Goal: Browse casually: Explore the website without a specific task or goal

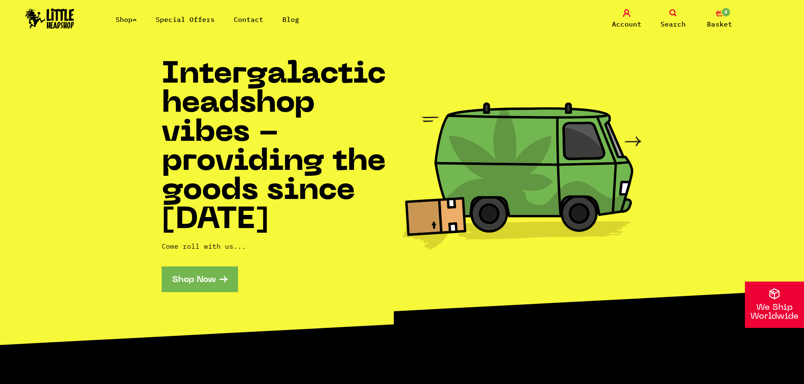
click at [200, 277] on link "Shop Now" at bounding box center [200, 280] width 76 height 26
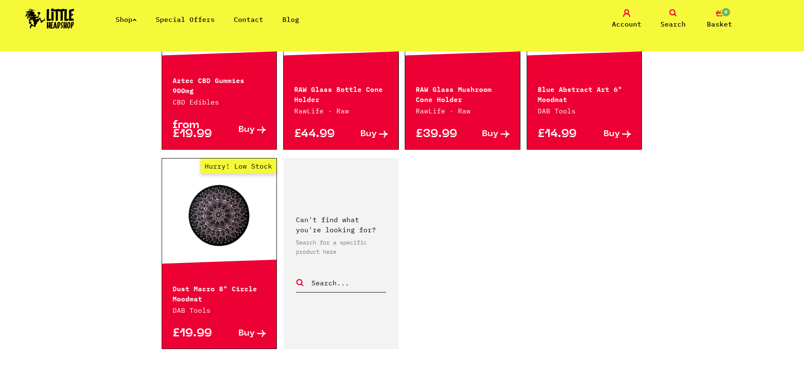
scroll to position [1350, 0]
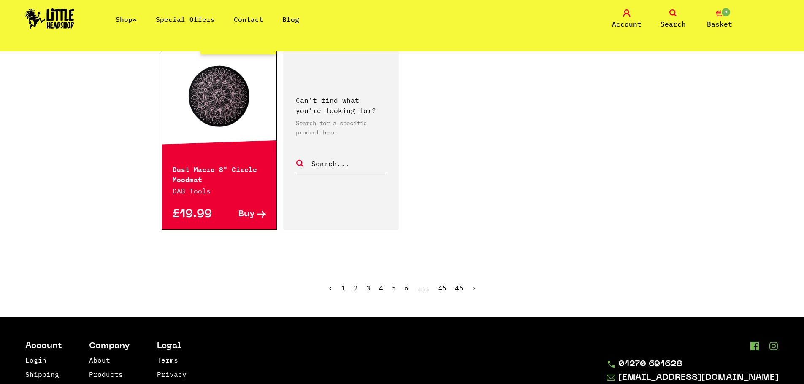
click at [357, 284] on link "2" at bounding box center [356, 288] width 4 height 8
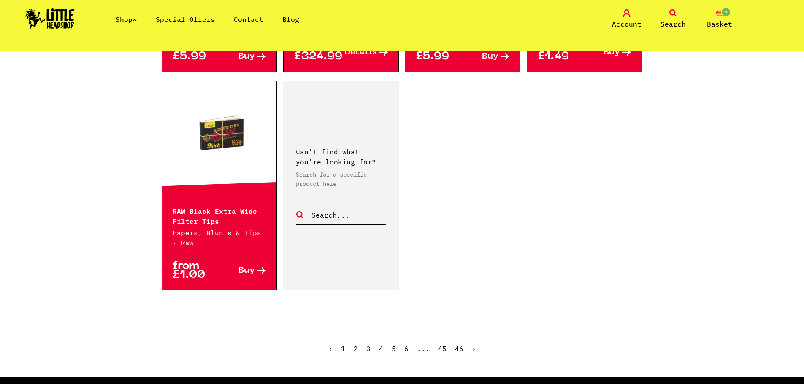
scroll to position [1350, 0]
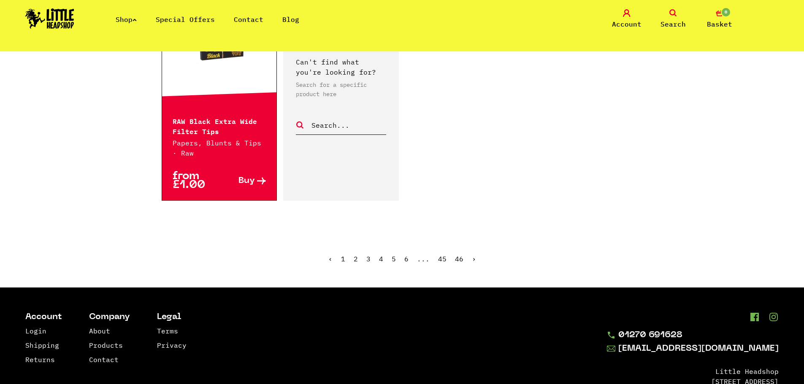
click at [369, 259] on link "3" at bounding box center [368, 259] width 4 height 8
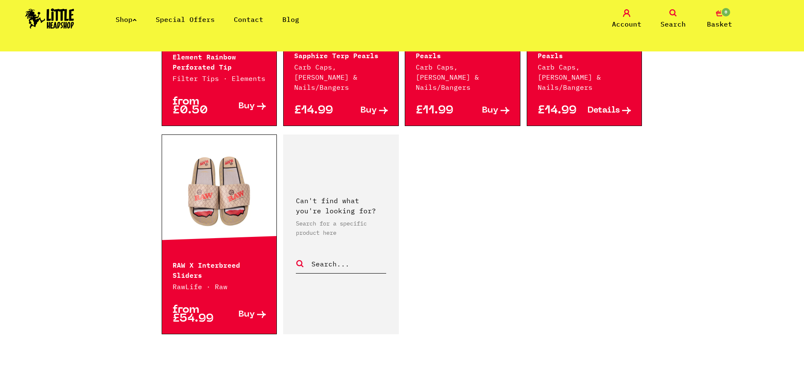
scroll to position [1266, 0]
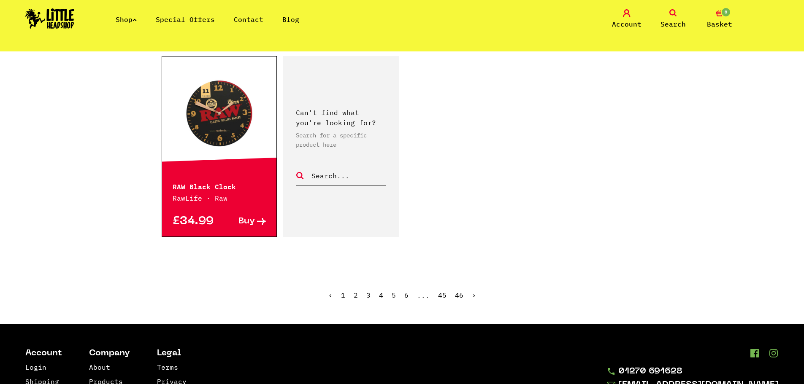
scroll to position [1350, 0]
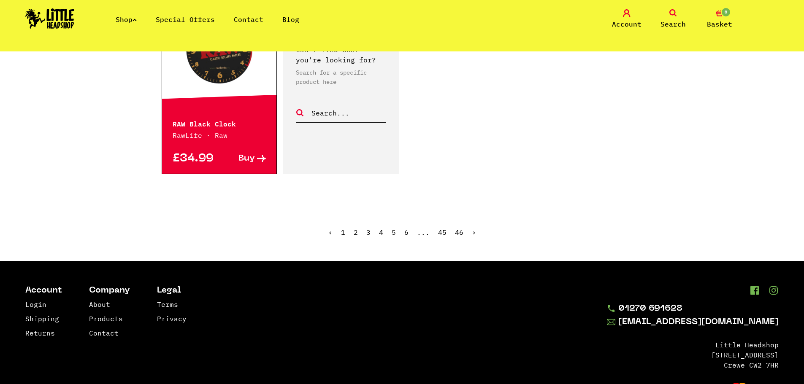
click at [393, 228] on link "5" at bounding box center [394, 232] width 4 height 8
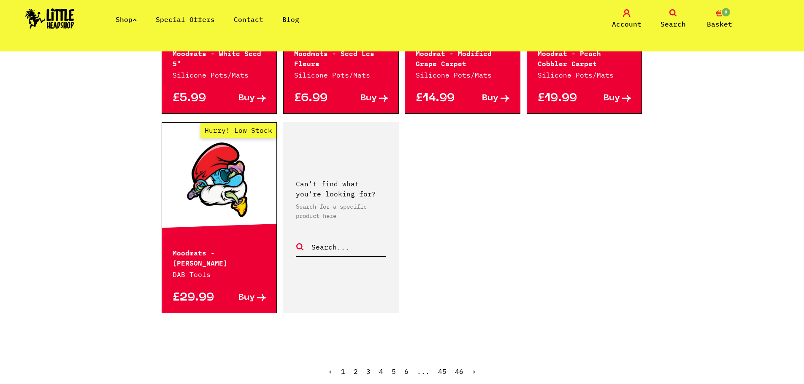
scroll to position [1224, 0]
